Goal: Information Seeking & Learning: Learn about a topic

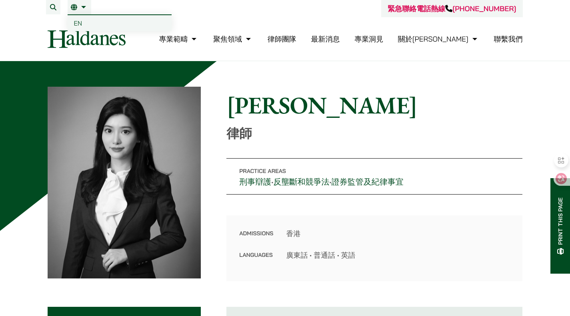
click at [79, 21] on span "EN" at bounding box center [78, 23] width 8 height 8
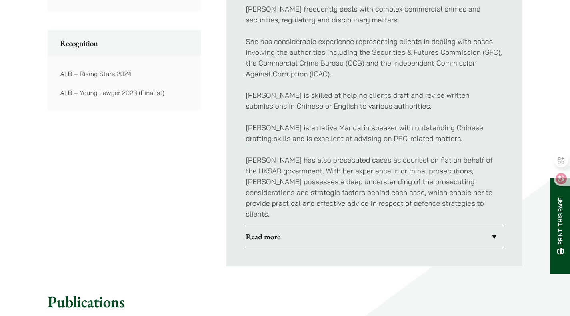
scroll to position [600, 0]
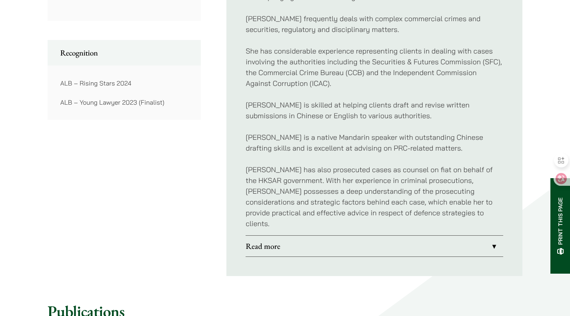
click at [291, 236] on link "Read more" at bounding box center [375, 246] width 258 height 21
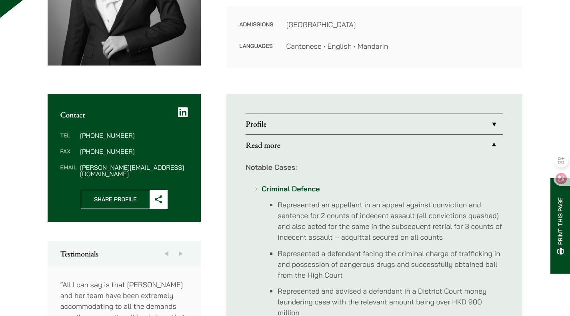
scroll to position [160, 0]
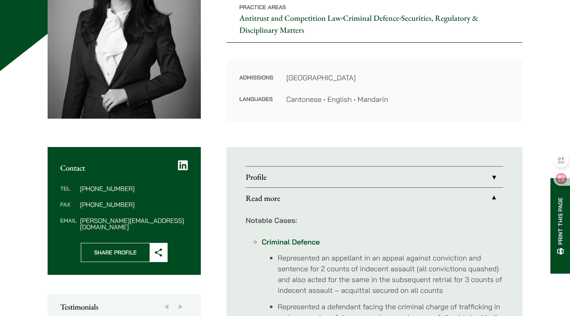
click at [305, 179] on link "Profile" at bounding box center [375, 177] width 258 height 21
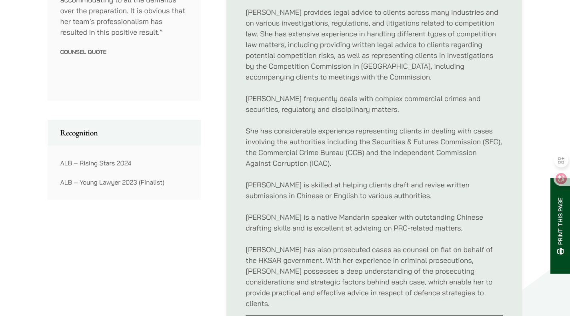
scroll to position [640, 0]
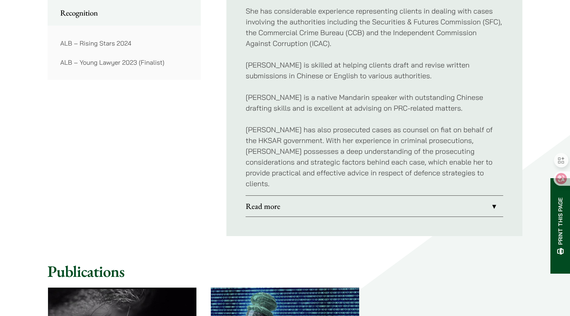
click at [332, 196] on link "Read more" at bounding box center [375, 206] width 258 height 21
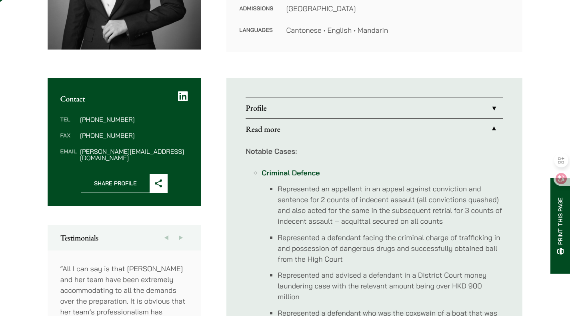
scroll to position [160, 0]
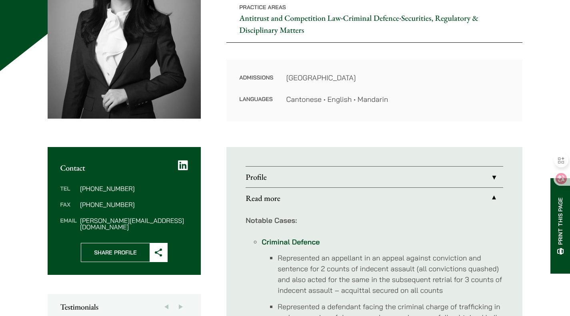
click at [320, 175] on link "Profile" at bounding box center [375, 177] width 258 height 21
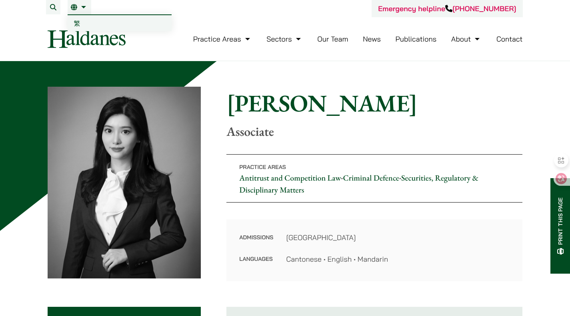
click at [88, 22] on link "繁" at bounding box center [120, 23] width 104 height 16
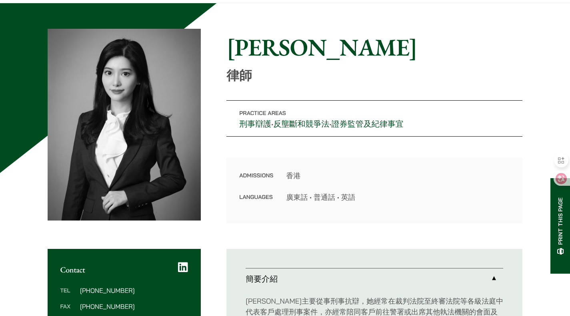
scroll to position [40, 0]
